Goal: Task Accomplishment & Management: Use online tool/utility

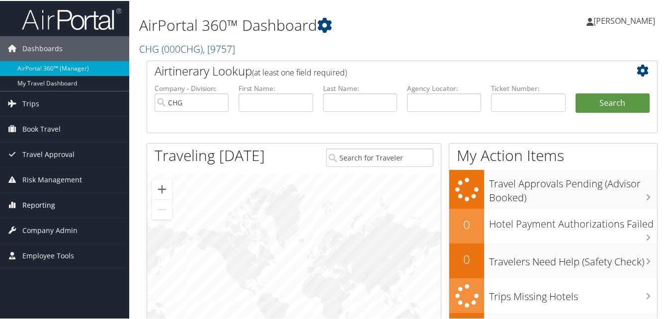
click at [36, 202] on span "Reporting" at bounding box center [38, 204] width 33 height 25
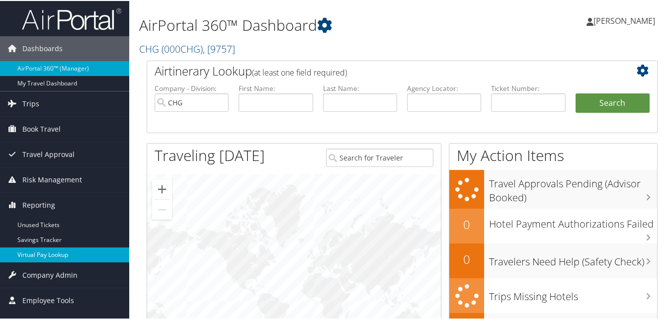
click at [53, 257] on link "Virtual Pay Lookup" at bounding box center [64, 253] width 129 height 15
